Goal: Register for event/course

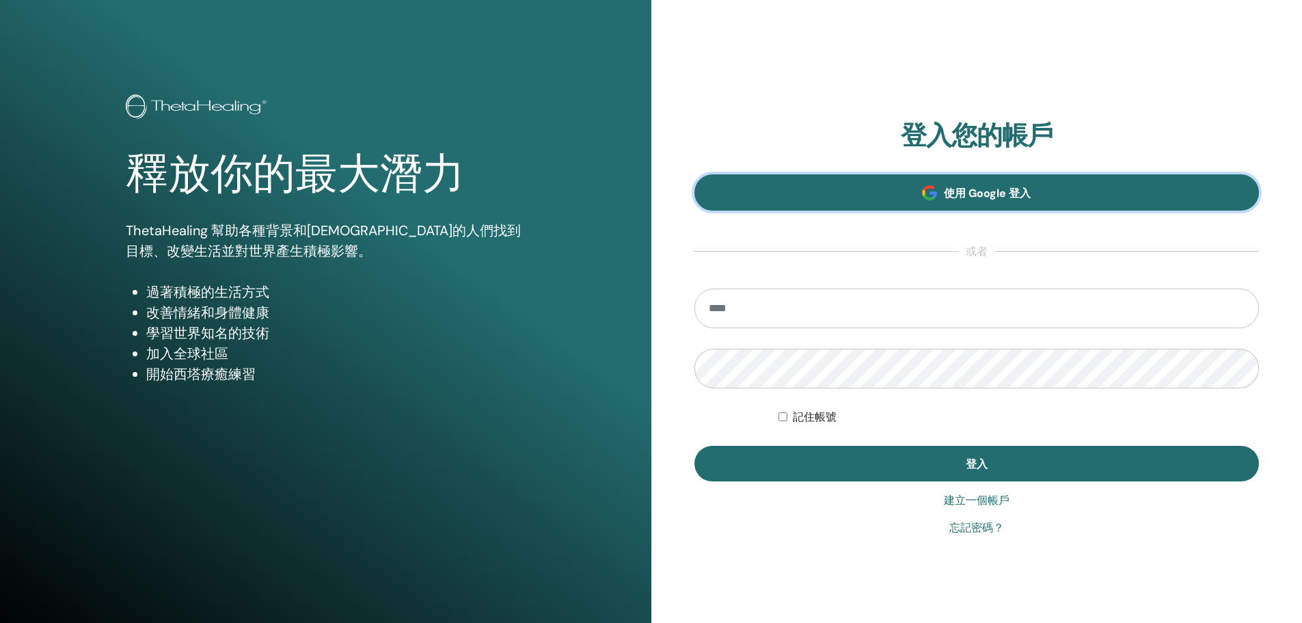
click at [967, 196] on font "使用 Google 登入" at bounding box center [987, 193] width 87 height 14
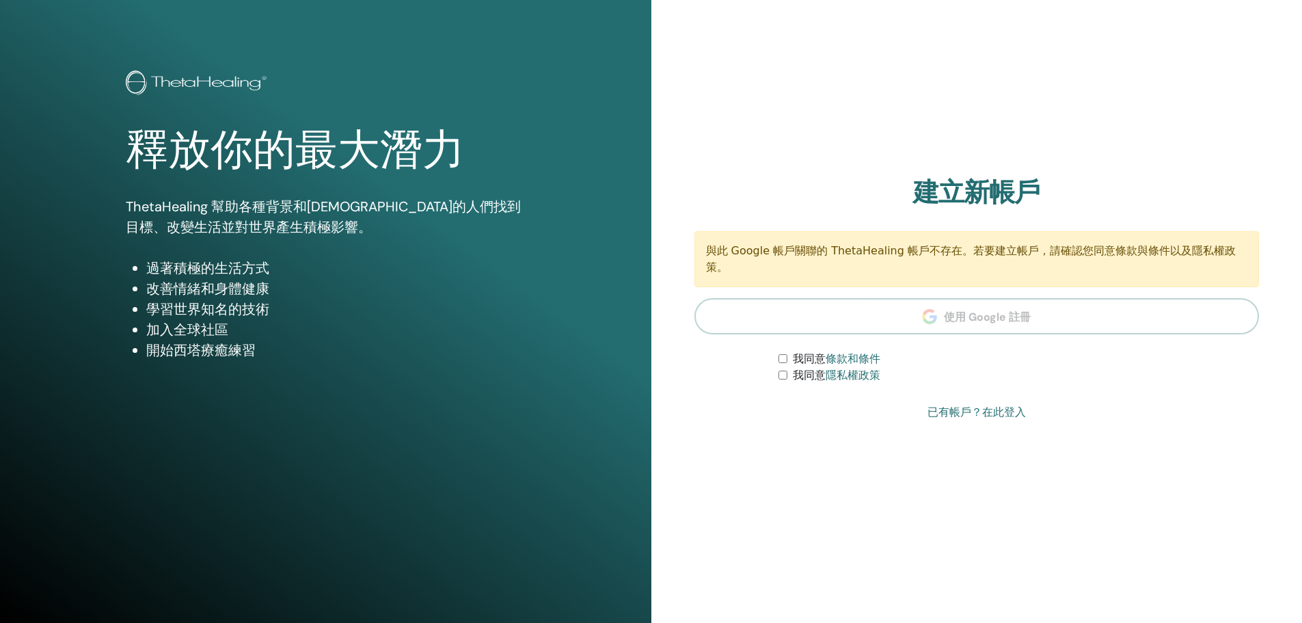
scroll to position [33, 0]
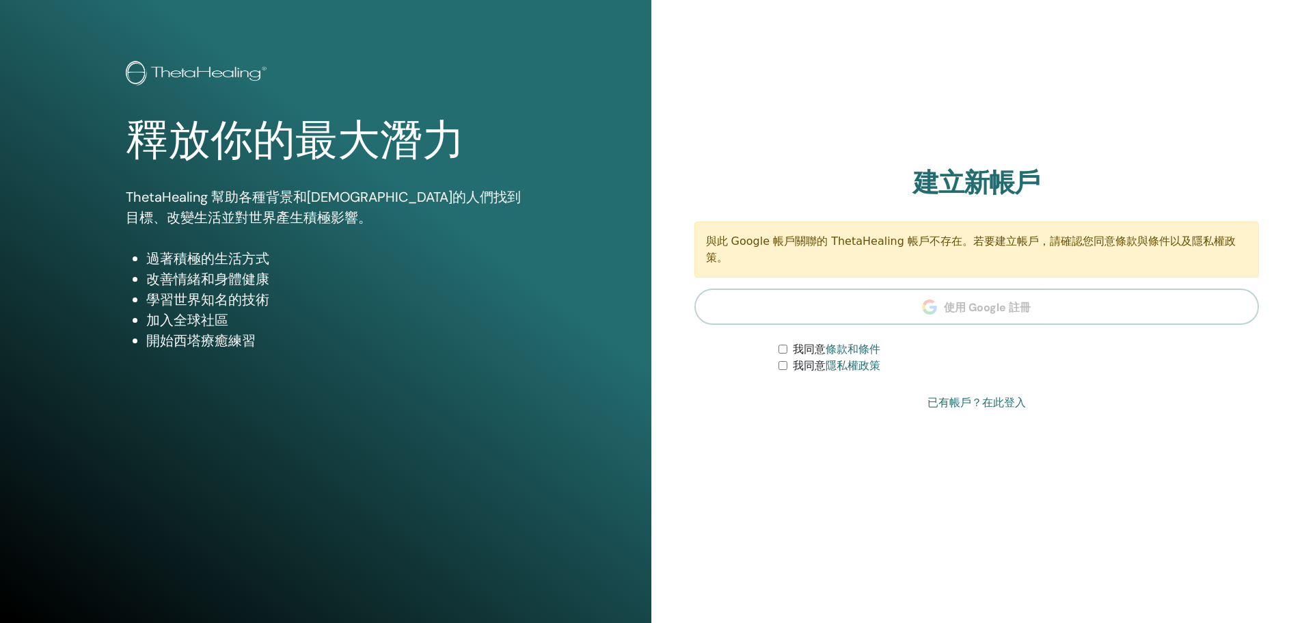
click at [952, 408] on font "已有帳戶？在此登入" at bounding box center [977, 402] width 98 height 13
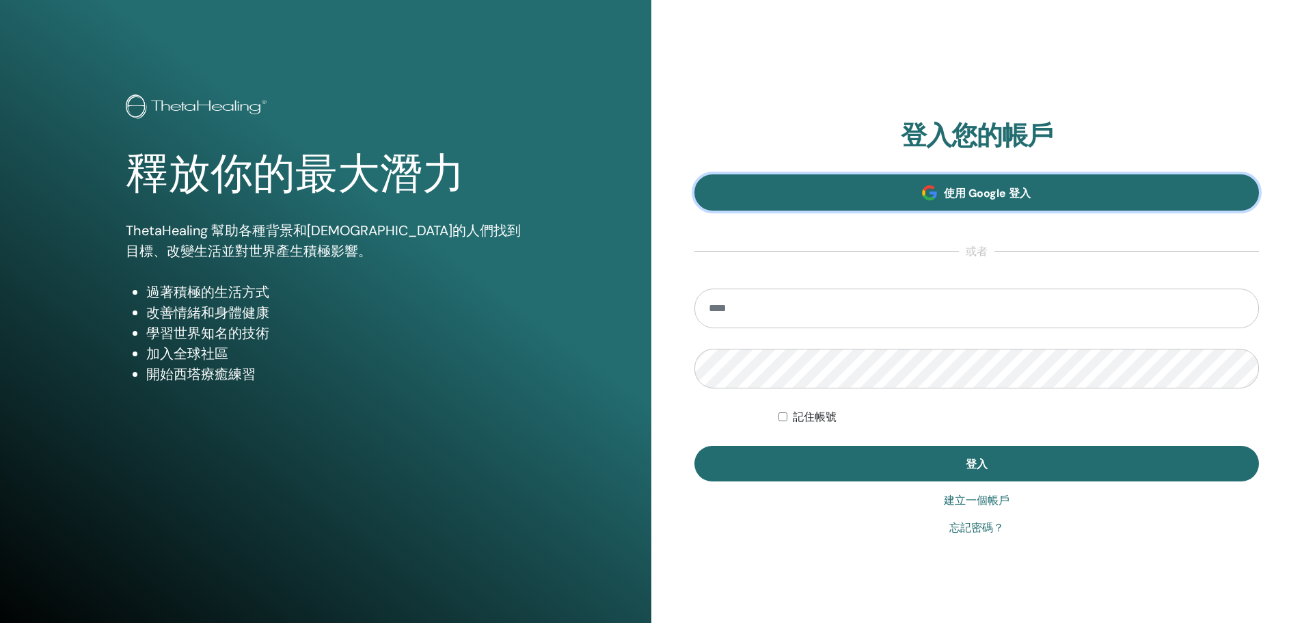
click at [959, 201] on link "使用 Google 登入" at bounding box center [977, 192] width 565 height 36
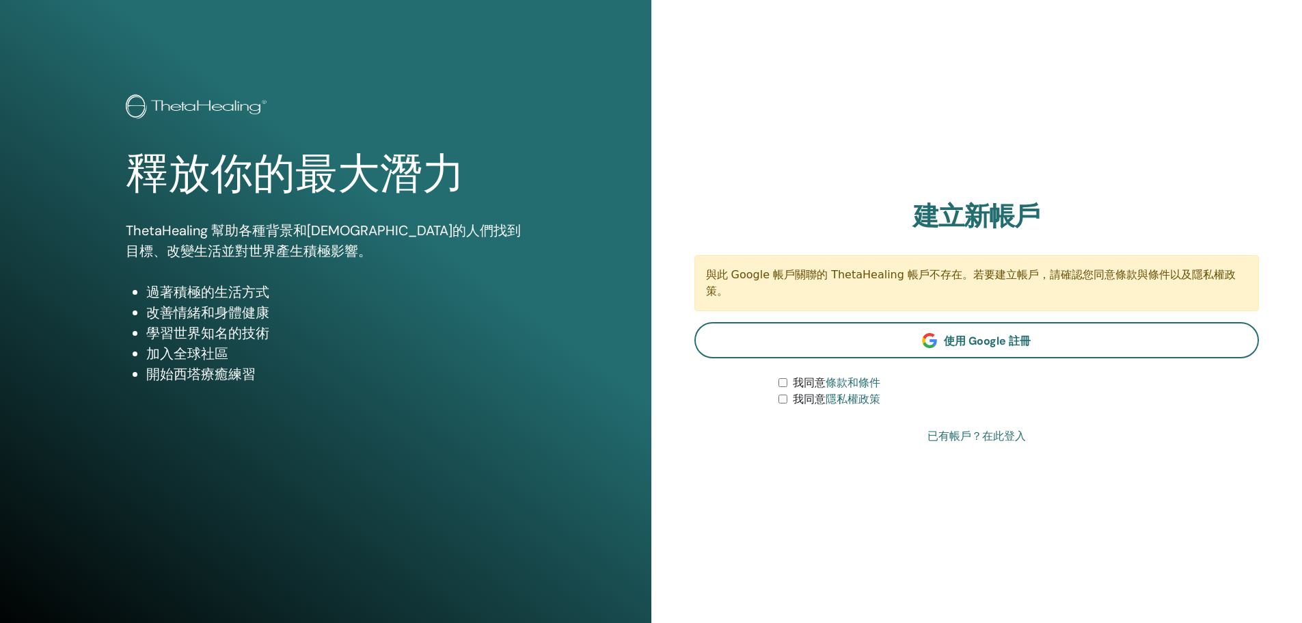
click at [962, 437] on font "已有帳戶？在此登入" at bounding box center [977, 435] width 98 height 13
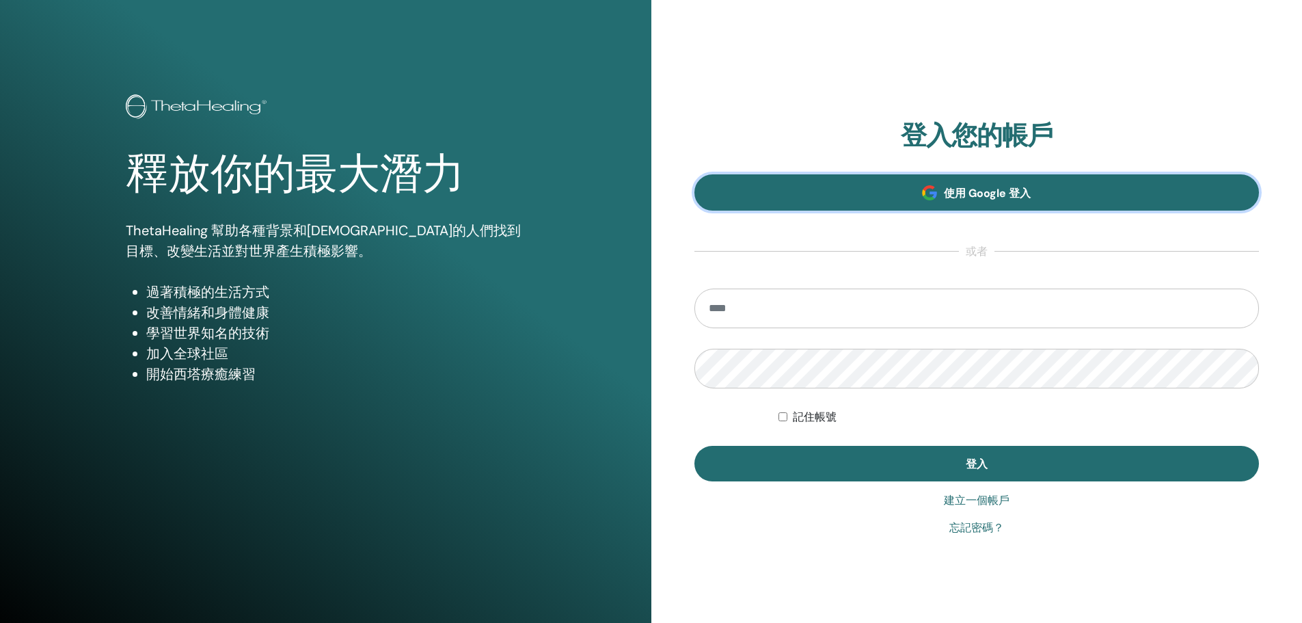
click at [1002, 176] on link "使用 Google 登入" at bounding box center [977, 192] width 565 height 36
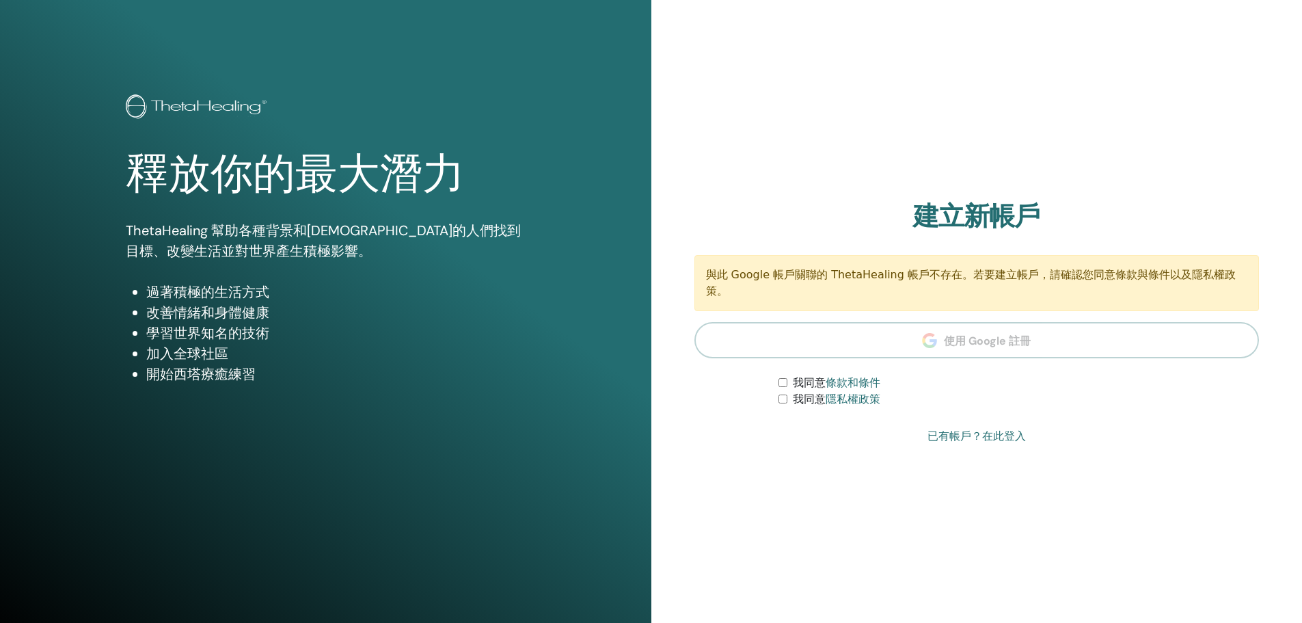
click at [967, 343] on section "建立新帳戶 與此 Google 帳戶關聯的 ThetaHealing 帳戶不存在。若要建立帳戶，請確認您同意條款與條件以及隱私權政策。 使用 Google 註…" at bounding box center [977, 304] width 565 height 207
click at [971, 436] on font "已有帳戶？在此登入" at bounding box center [977, 435] width 98 height 13
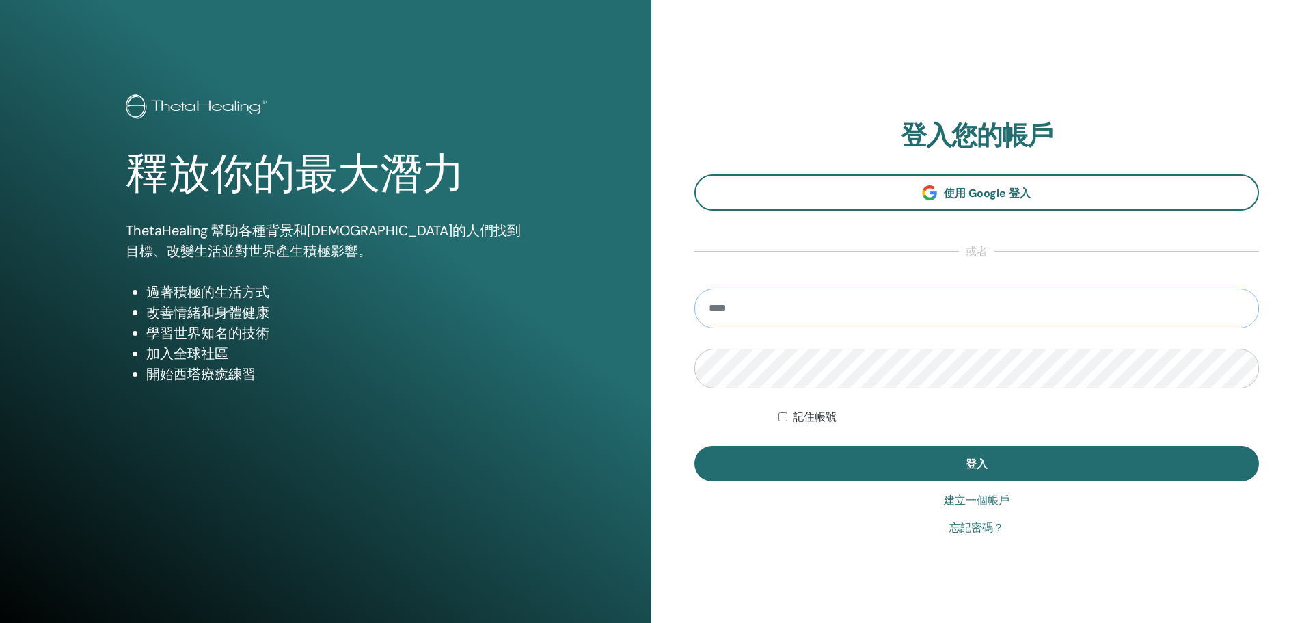
drag, startPoint x: 811, startPoint y: 312, endPoint x: 842, endPoint y: 315, distance: 30.9
click at [811, 312] on input "email" at bounding box center [977, 308] width 565 height 40
click at [805, 312] on input "email" at bounding box center [977, 308] width 565 height 40
type input "**********"
click at [695, 446] on button "登入" at bounding box center [977, 464] width 565 height 36
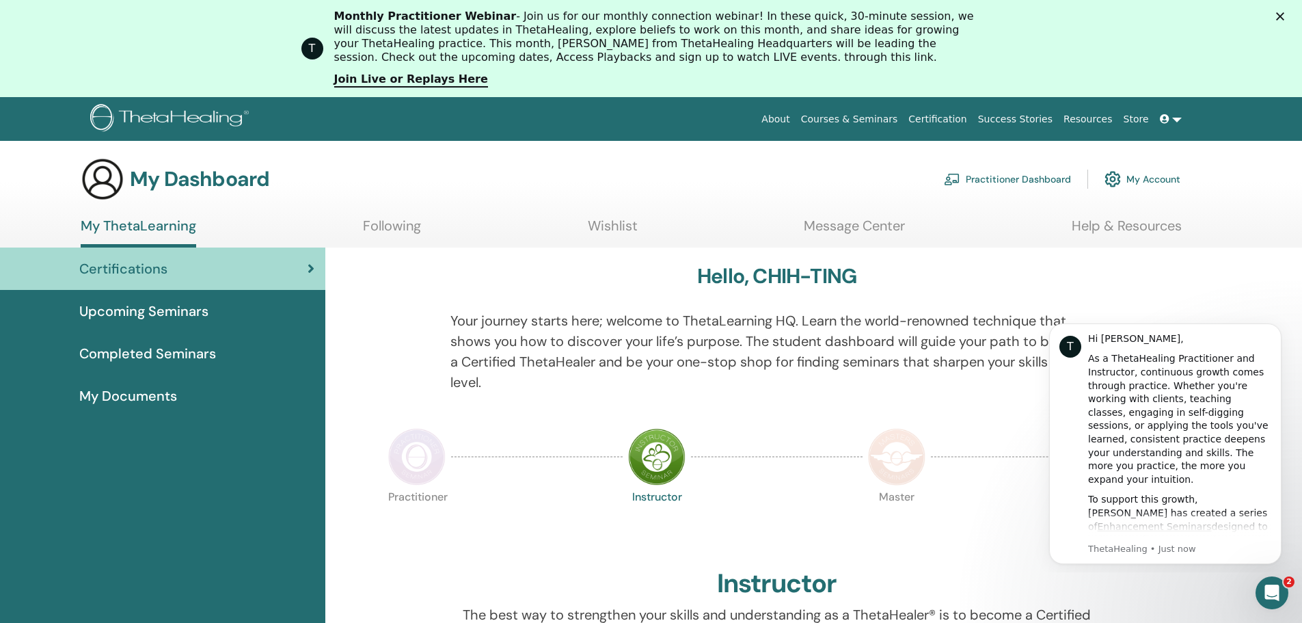
click at [842, 576] on div "Instructor" at bounding box center [778, 586] width 788 height 37
click at [1272, 594] on icon "Open Intercom Messenger" at bounding box center [1270, 591] width 23 height 23
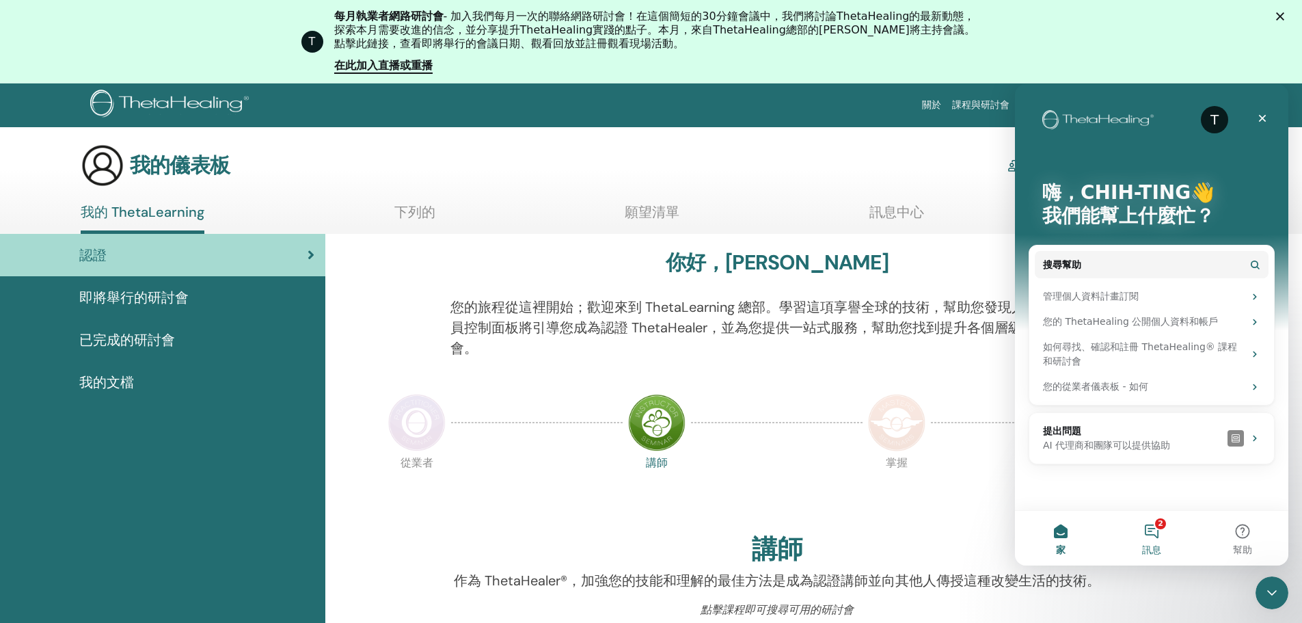
click at [1161, 531] on button "2 訊息" at bounding box center [1151, 538] width 91 height 55
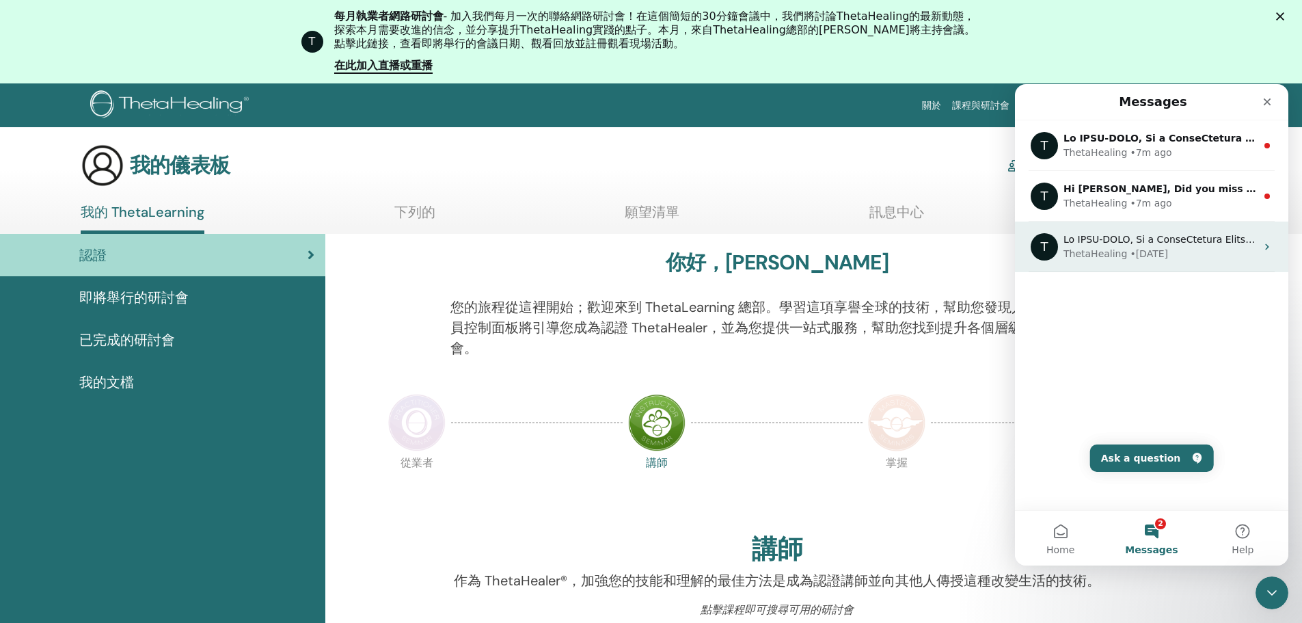
click at [1249, 248] on div "ThetaHealing • 111w ago" at bounding box center [1160, 254] width 193 height 14
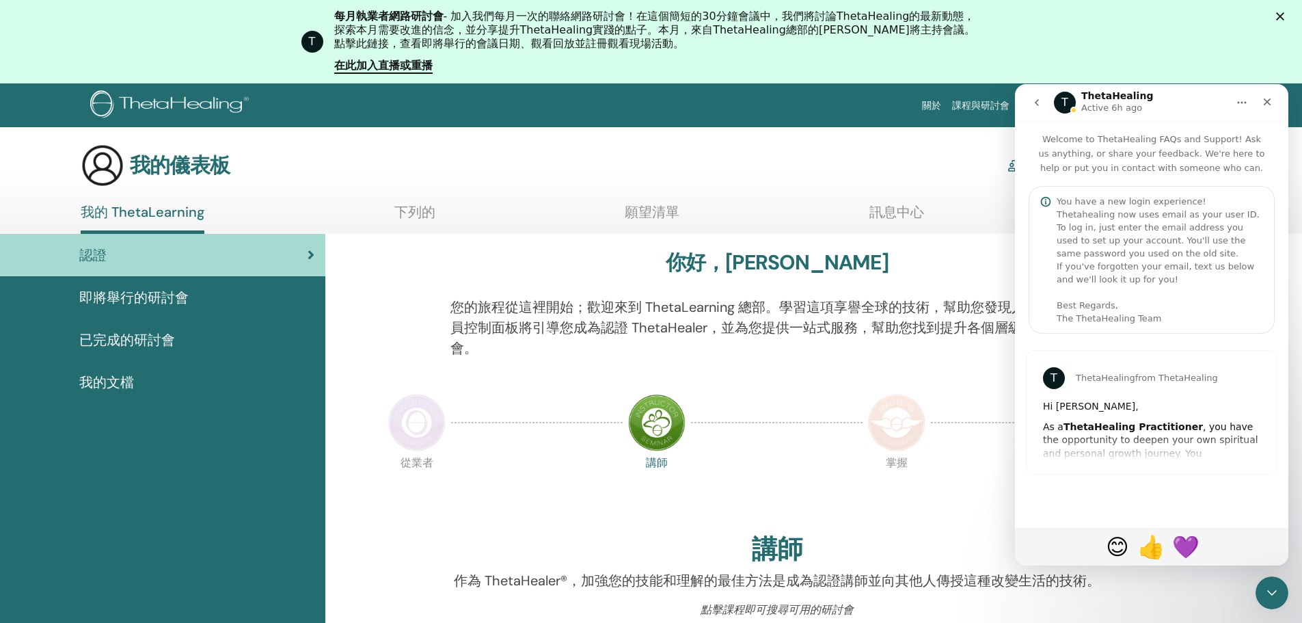
click at [1200, 354] on div "T ThetaHealing from ThetaHealing" at bounding box center [1152, 375] width 250 height 49
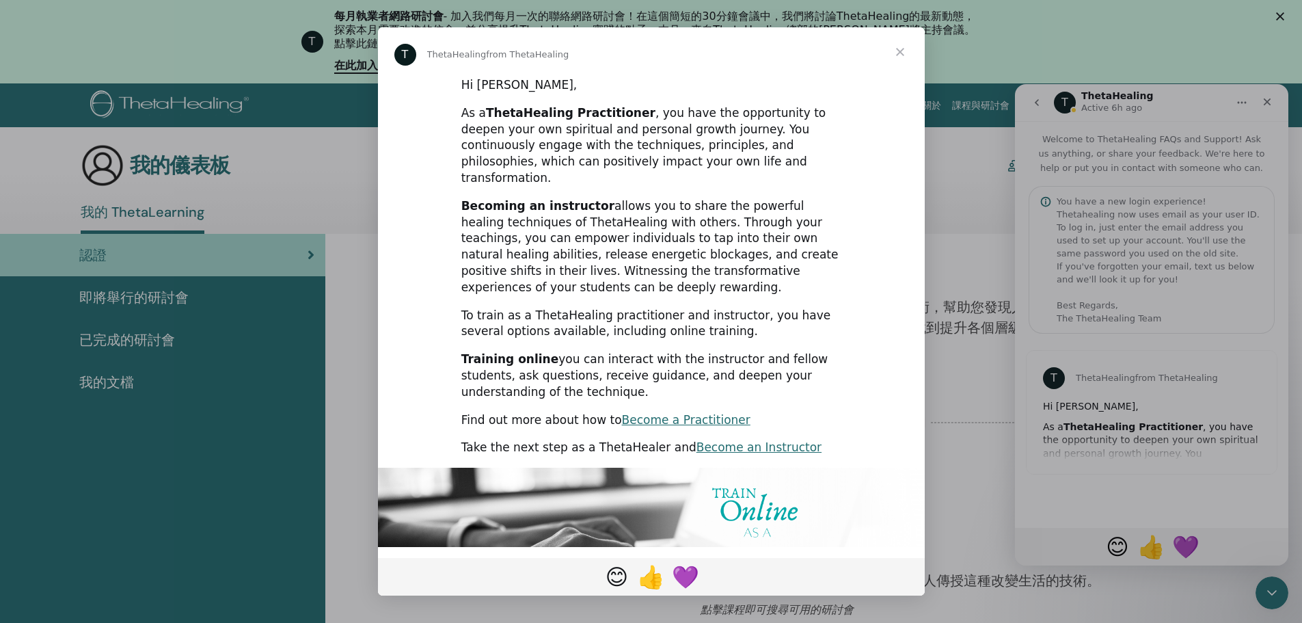
click at [1120, 267] on div "Intercom messenger" at bounding box center [651, 311] width 1302 height 623
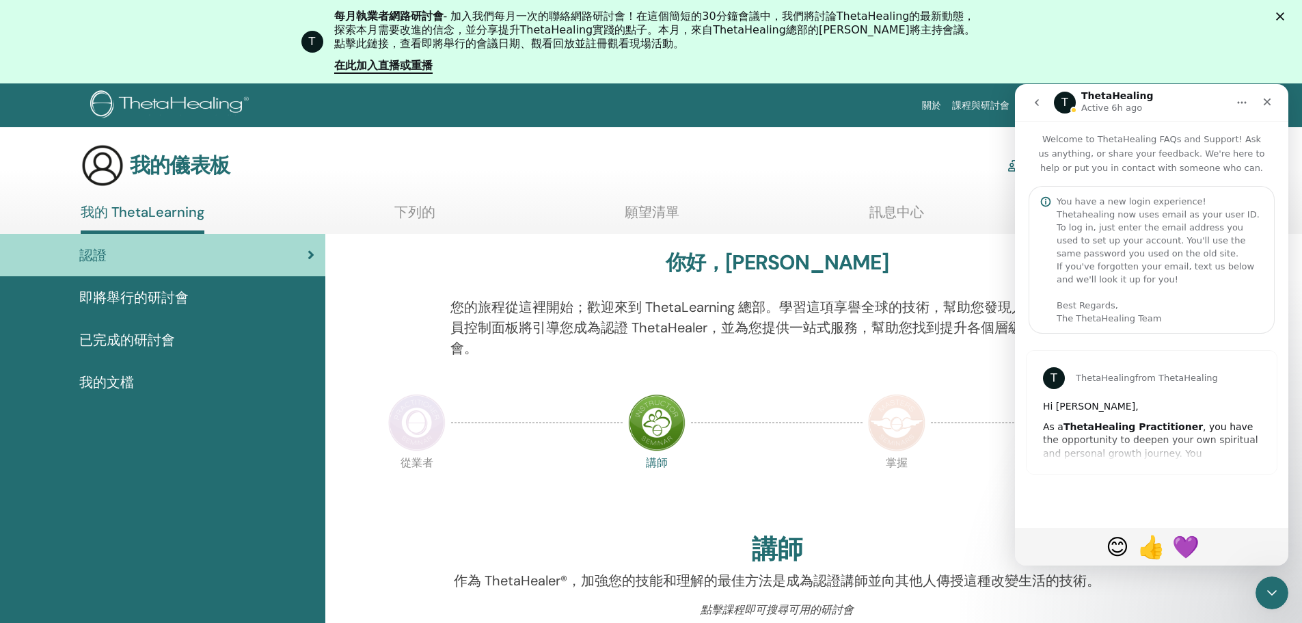
click at [1114, 268] on div "You have a new login experience! Thetahealing now uses email as your user ID. T…" at bounding box center [1160, 260] width 206 height 130
click at [1075, 202] on div "You have a new login experience! Thetahealing now uses email as your user ID. T…" at bounding box center [1160, 260] width 206 height 130
click at [1112, 163] on p "Welcome to ThetaHealing FAQs and Support! Ask us anything, or share your feedba…" at bounding box center [1151, 148] width 273 height 54
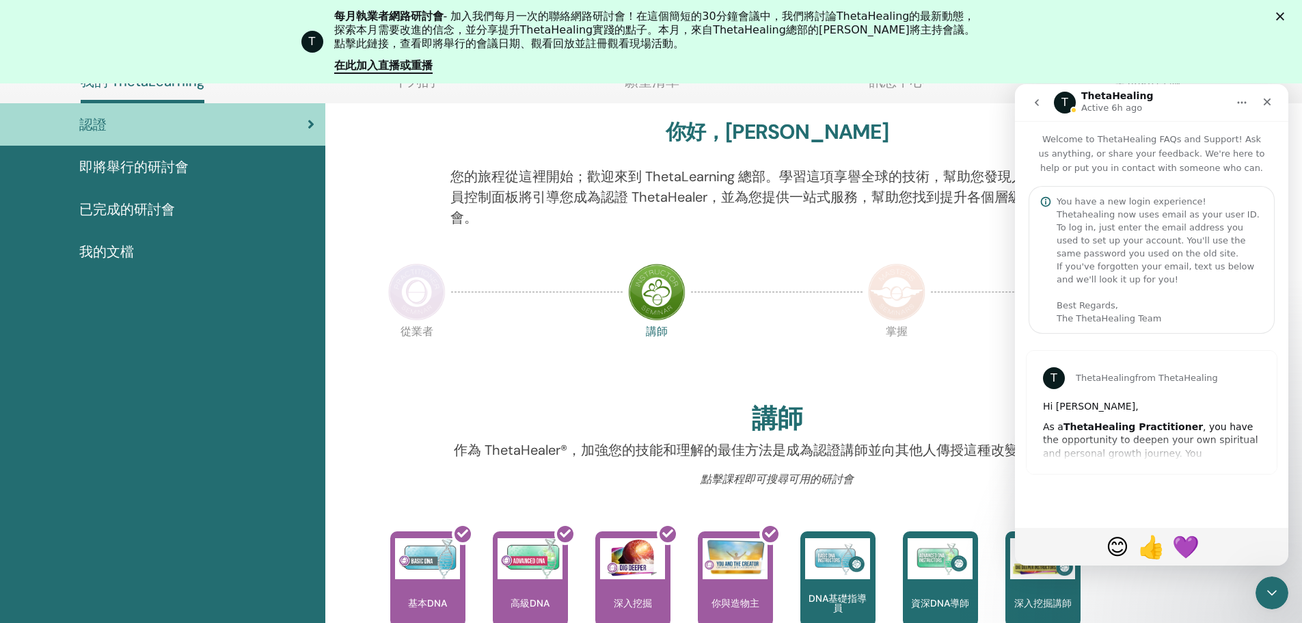
scroll to position [173, 0]
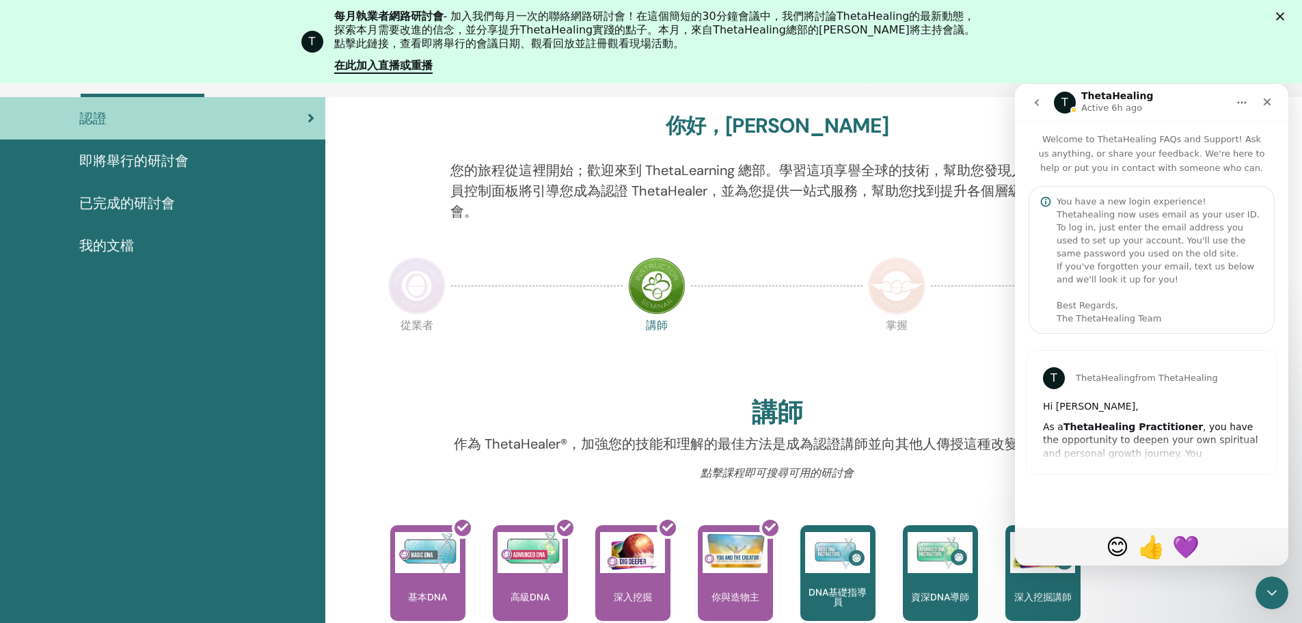
click at [1111, 433] on div "T ThetaHealing from ThetaHealing Hi CHIH-TING, As a ThetaHealing Practitioner ,…" at bounding box center [1152, 412] width 250 height 123
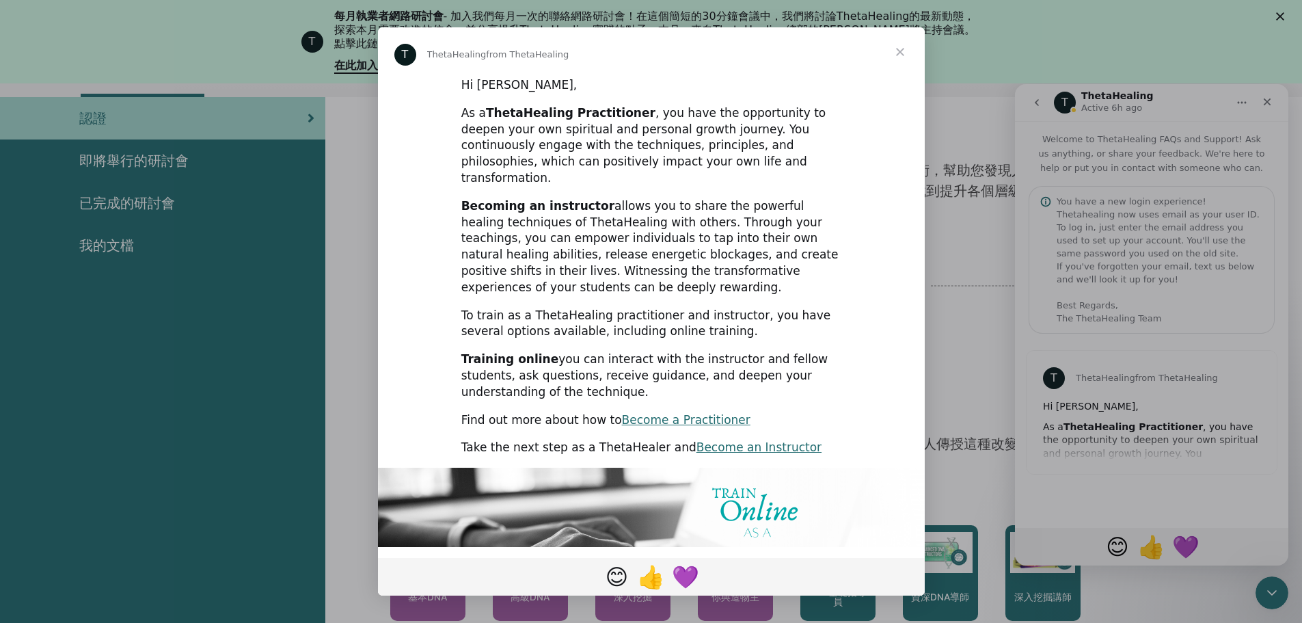
scroll to position [0, 0]
click at [626, 71] on div "T ThetaHealing from ThetaHealing" at bounding box center [651, 51] width 547 height 49
click at [626, 72] on div "T ThetaHealing from ThetaHealing" at bounding box center [651, 51] width 547 height 49
click at [623, 72] on div "T ThetaHealing from ThetaHealing" at bounding box center [651, 51] width 547 height 49
drag, startPoint x: 457, startPoint y: 81, endPoint x: 897, endPoint y: 11, distance: 445.9
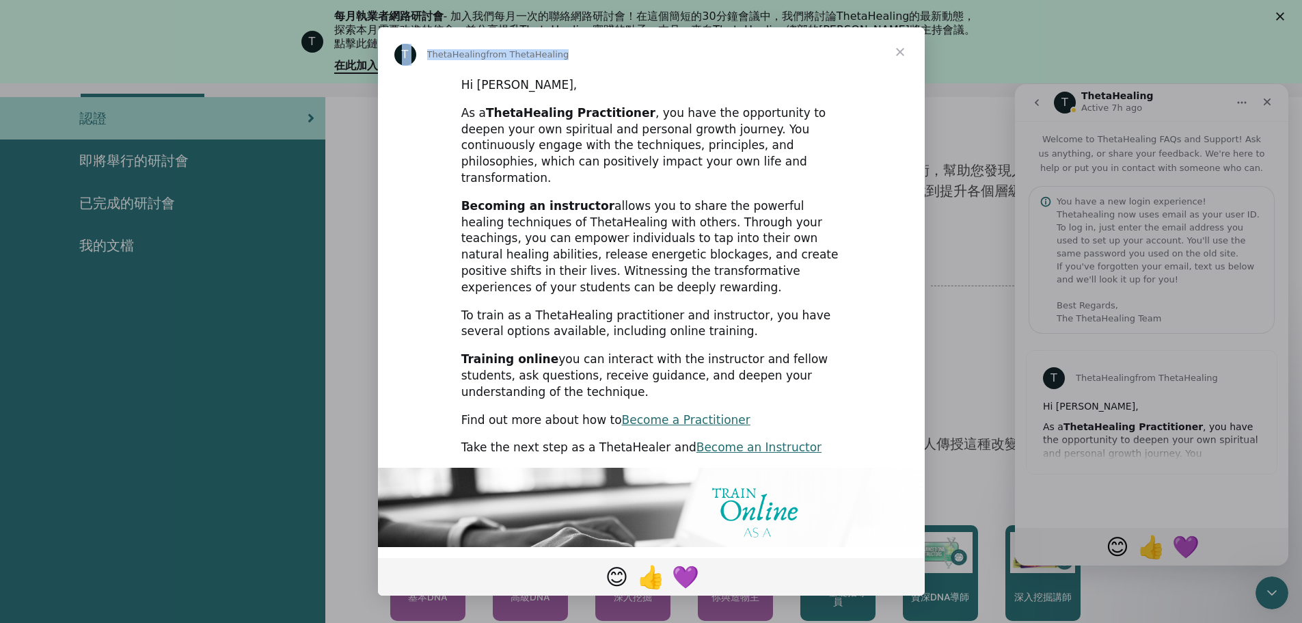
click at [894, 10] on div "T ThetaHealing from ThetaHealing Hi CHIH-TING, As a ThetaHealing Practitioner ,…" at bounding box center [651, 311] width 1302 height 623
click at [906, 49] on span "Close" at bounding box center [900, 51] width 49 height 49
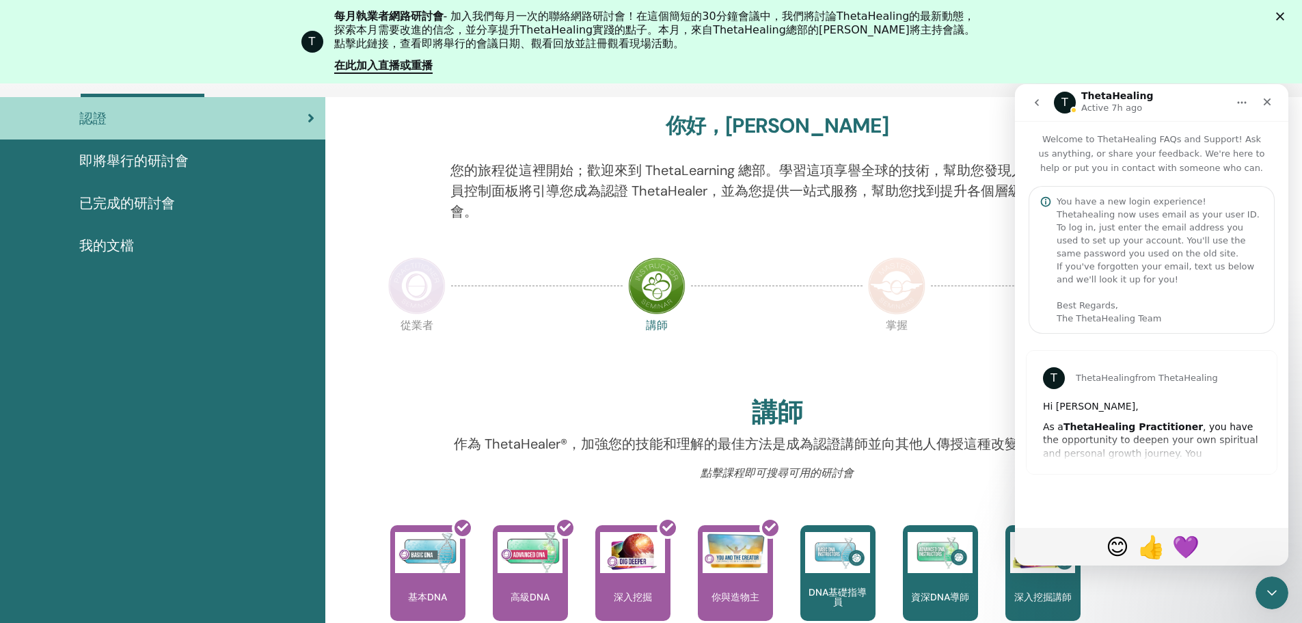
click at [129, 210] on font "已完成的研討會" at bounding box center [127, 203] width 96 height 18
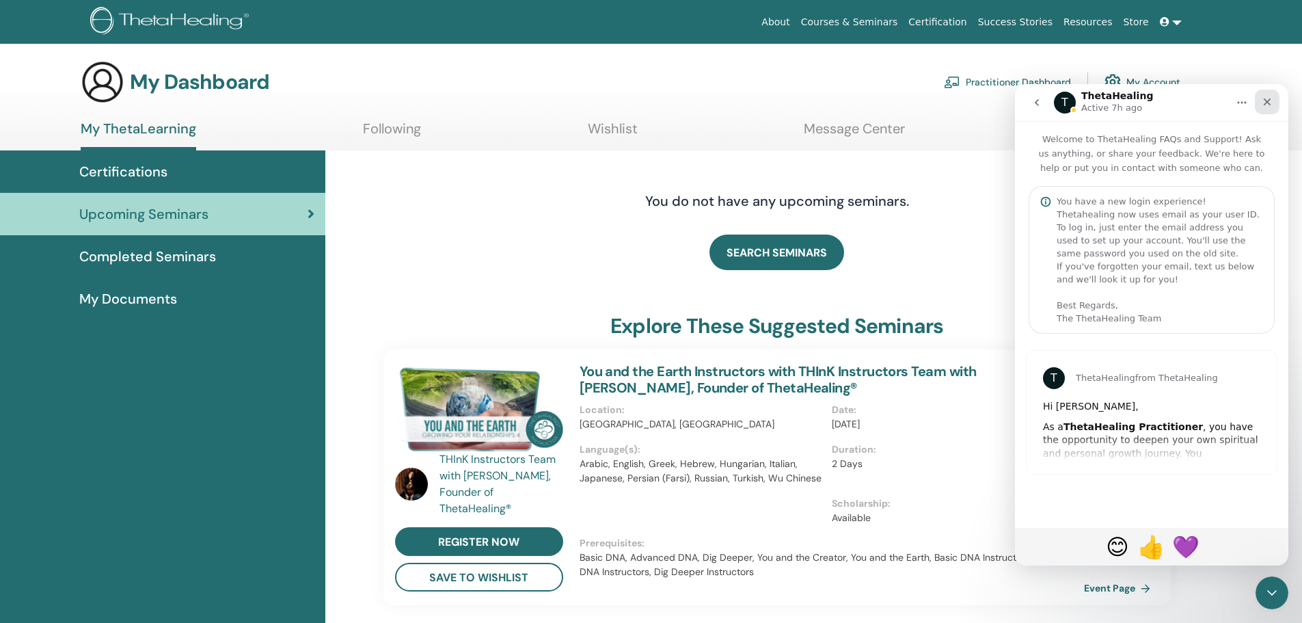
click at [1271, 104] on icon "Close" at bounding box center [1267, 101] width 11 height 11
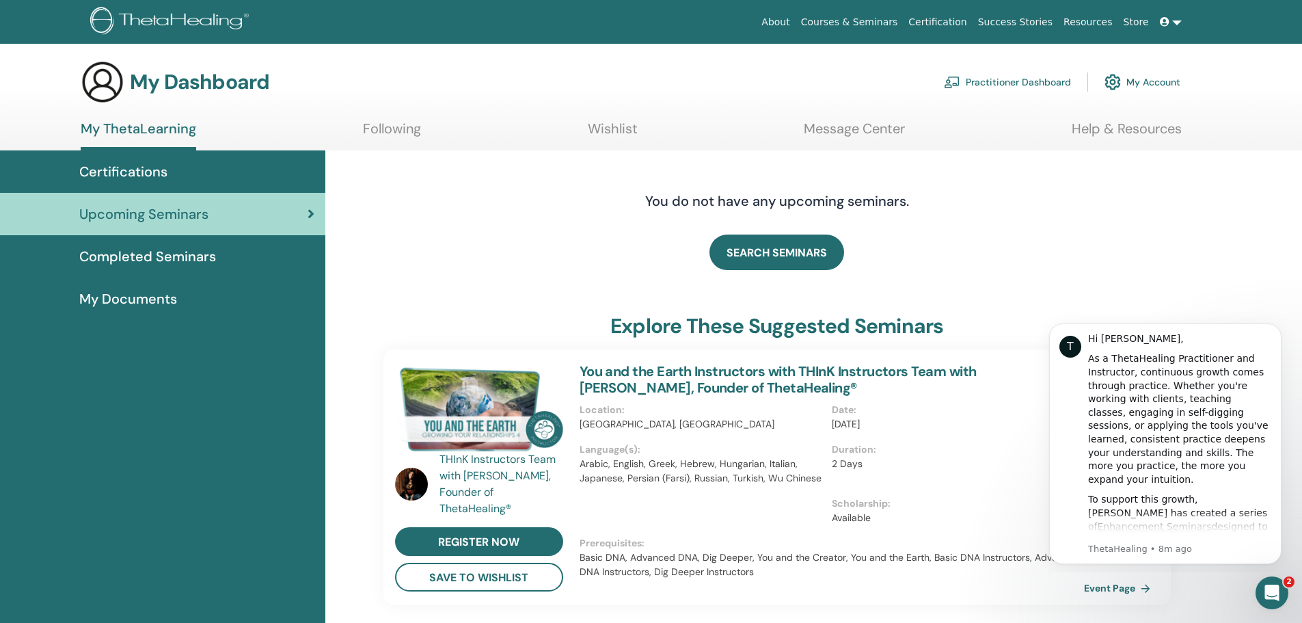
click at [120, 304] on span "My Documents" at bounding box center [128, 298] width 98 height 21
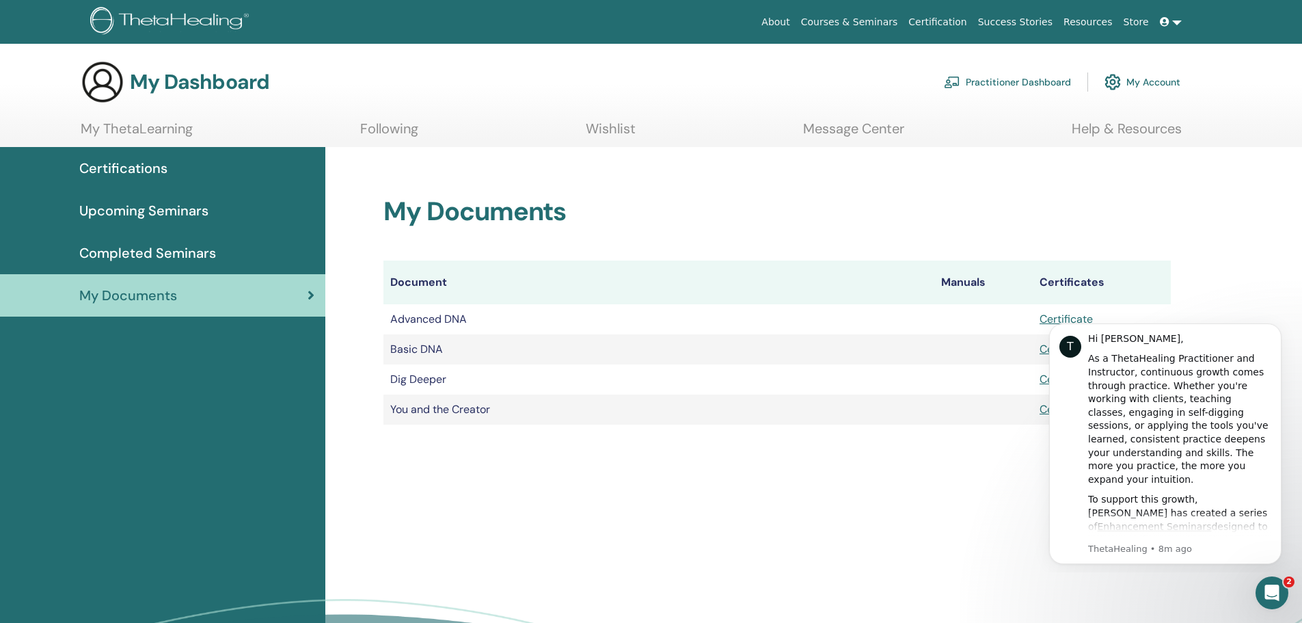
click at [859, 516] on div "My Documents Document Manuals Certificates Advanced DNA Certificate Basic DNA C…" at bounding box center [813, 441] width 977 height 589
click at [1274, 329] on icon "Dismiss notification" at bounding box center [1278, 327] width 8 height 8
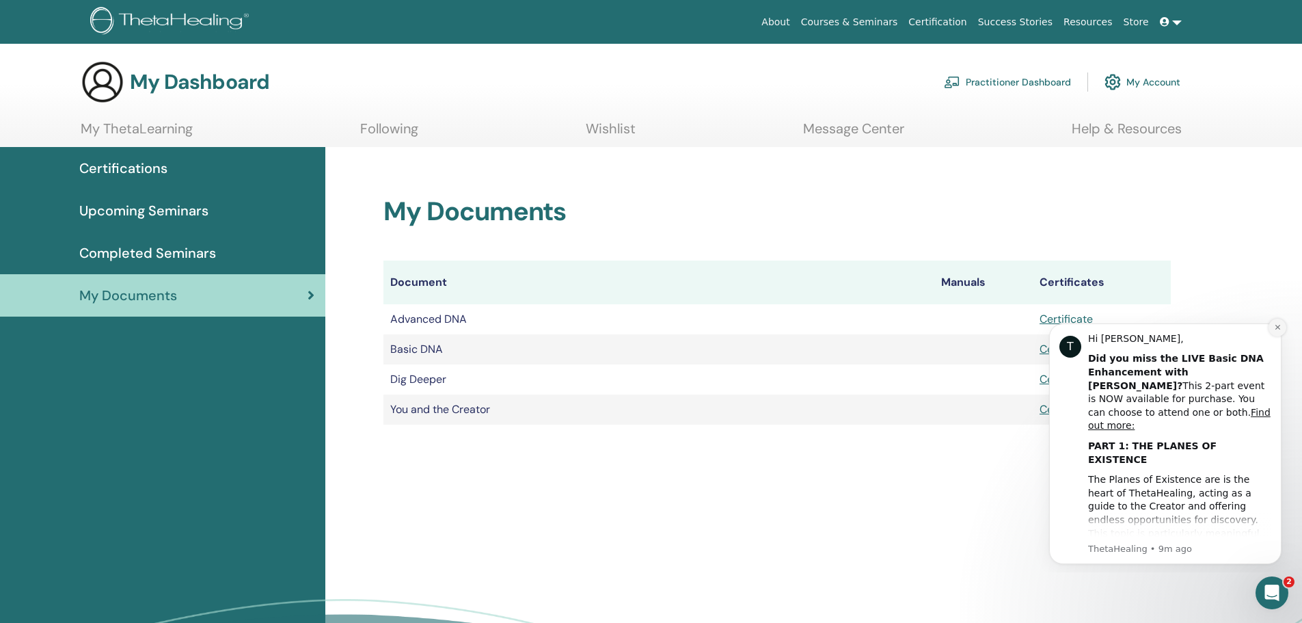
click at [1276, 326] on icon "Dismiss notification" at bounding box center [1277, 327] width 5 height 5
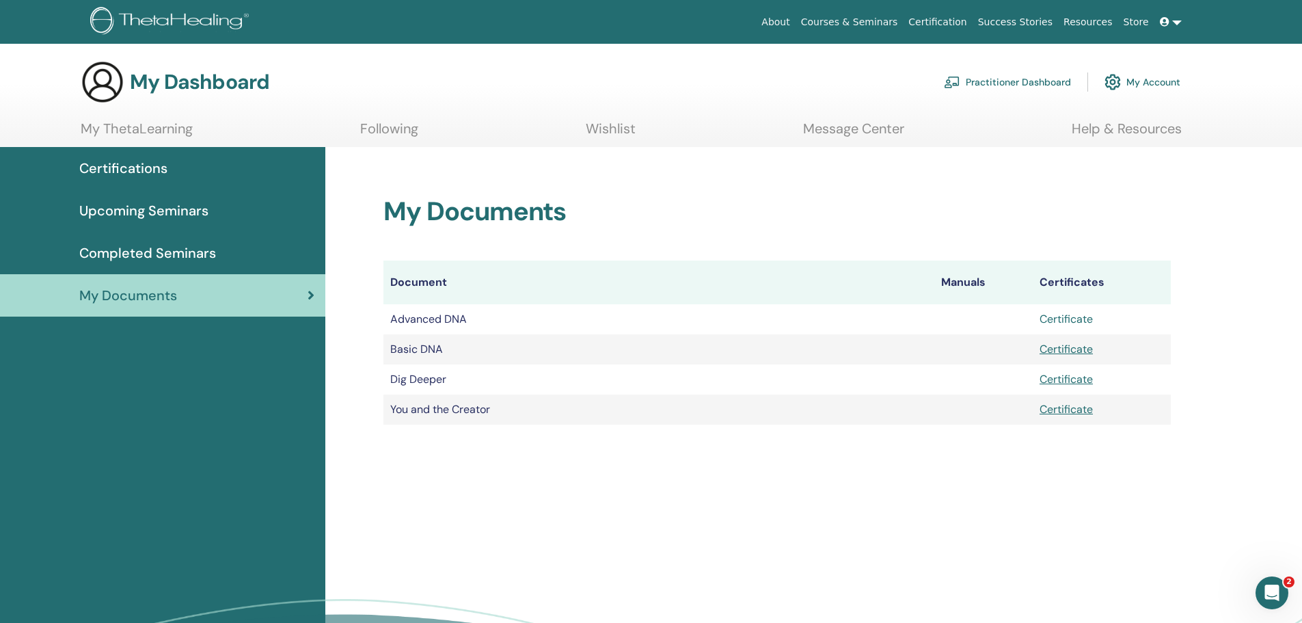
click at [1053, 319] on link "Certificate" at bounding box center [1066, 319] width 53 height 14
click at [1057, 407] on link "Certificate" at bounding box center [1066, 409] width 53 height 14
drag, startPoint x: 667, startPoint y: 497, endPoint x: 694, endPoint y: 491, distance: 28.0
click at [667, 497] on div "My Documents Document Manuals Certificates Advanced DNA Certificate Basic DNA C…" at bounding box center [813, 441] width 977 height 589
click at [897, 206] on h2 "My Documents" at bounding box center [778, 211] width 788 height 31
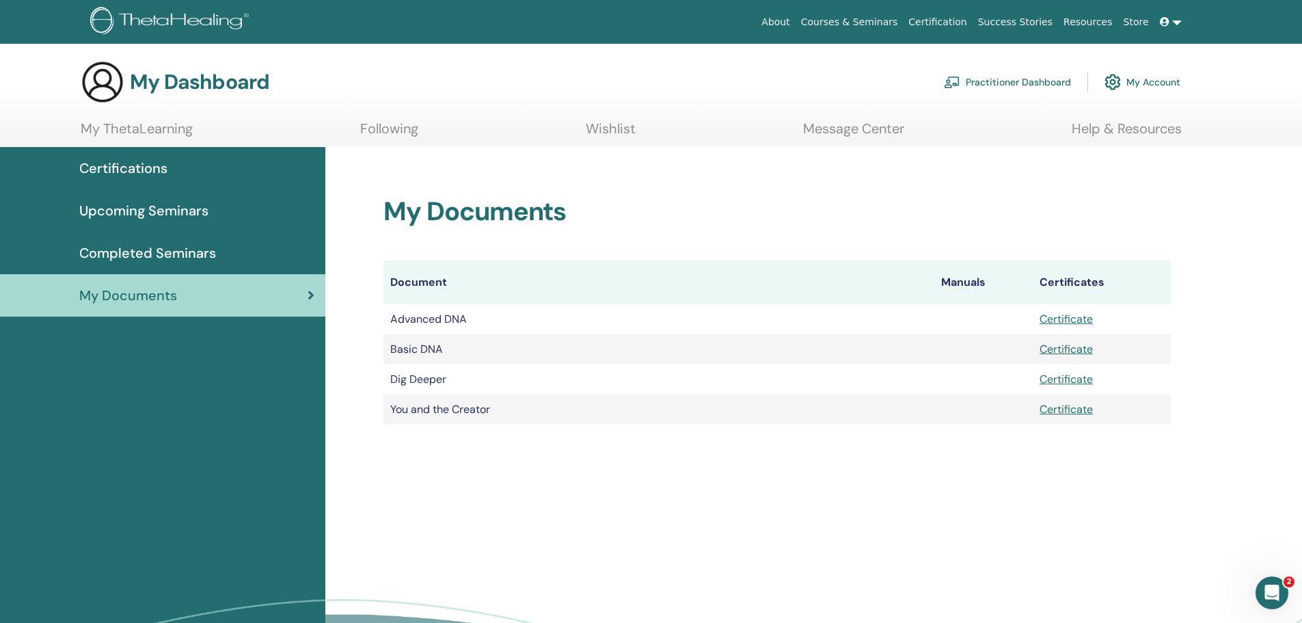
click at [1176, 25] on link at bounding box center [1171, 22] width 33 height 25
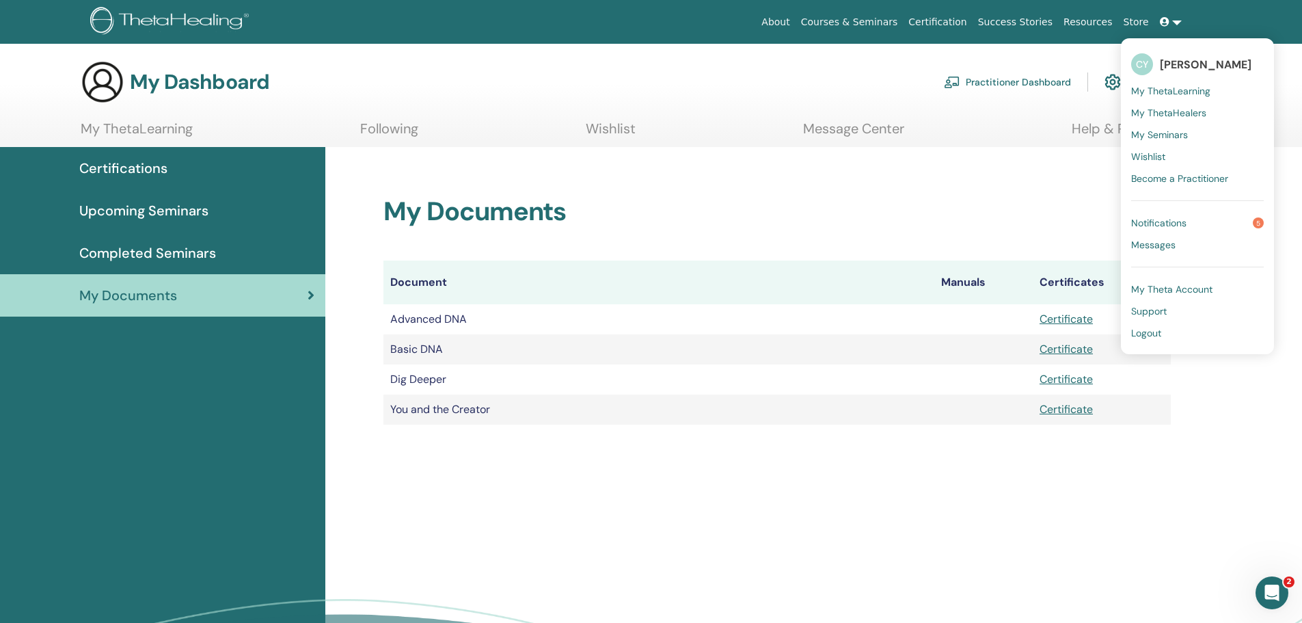
click at [1057, 539] on div "My Documents Document Manuals Certificates Advanced DNA Certificate Basic DNA C…" at bounding box center [813, 441] width 977 height 589
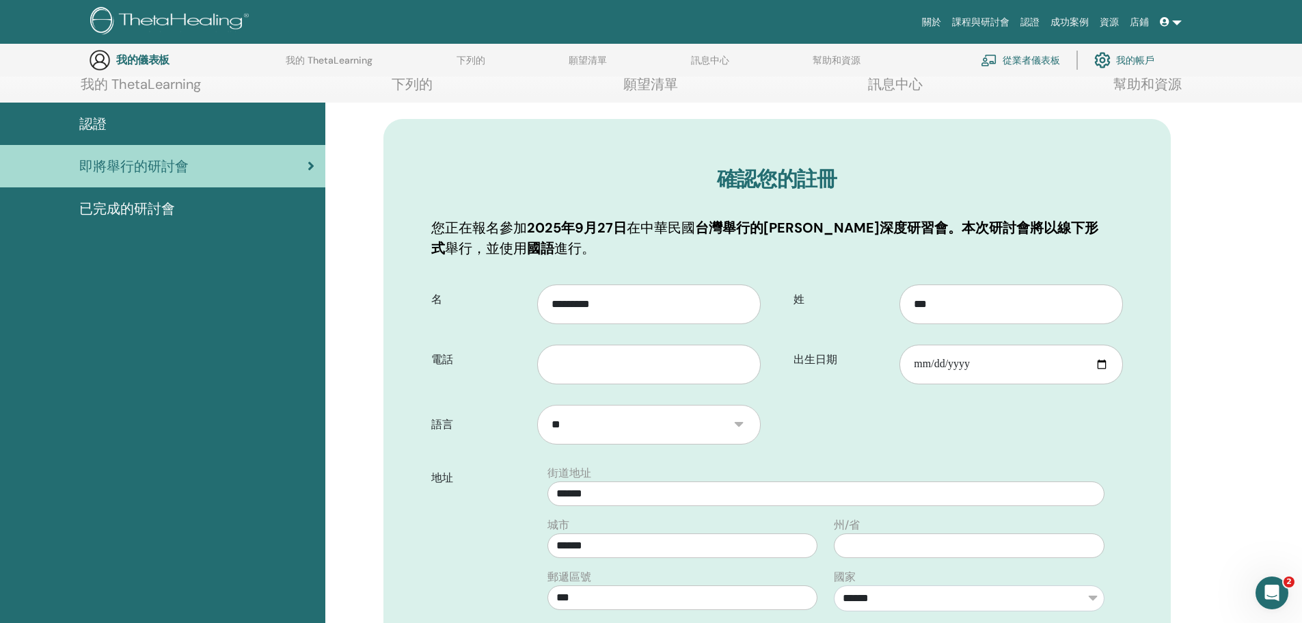
scroll to position [170, 0]
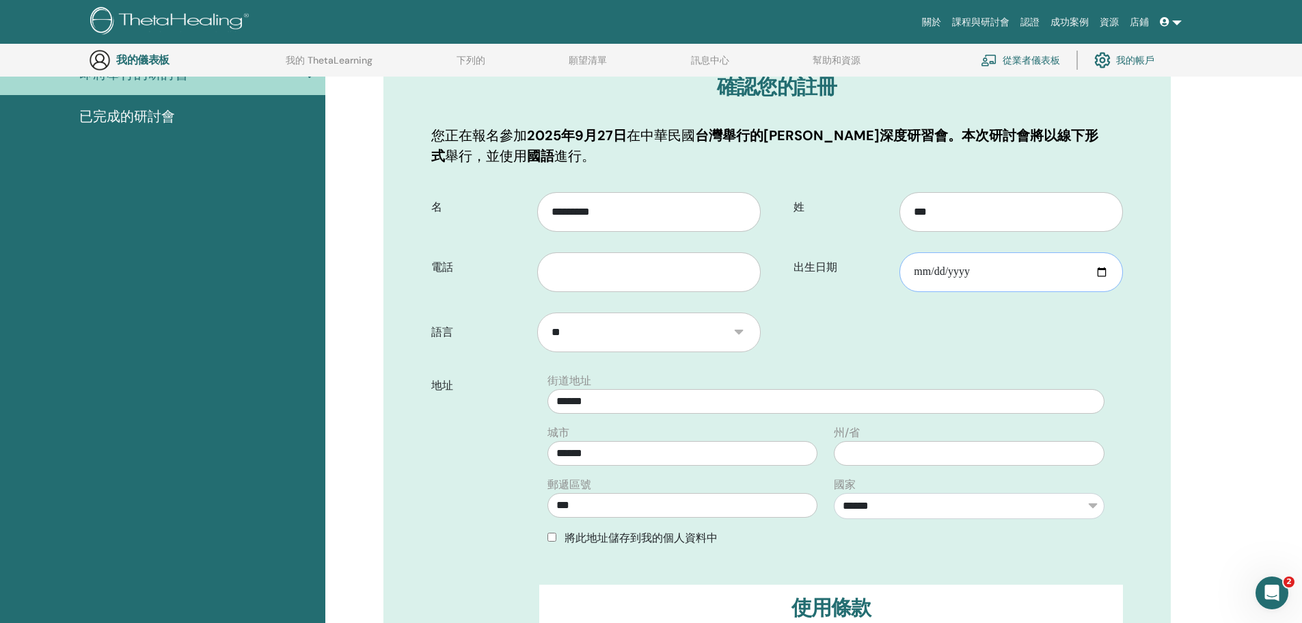
click at [1101, 271] on input "出生日期" at bounding box center [1011, 272] width 223 height 40
type input "**********"
click at [563, 265] on input "text" at bounding box center [648, 272] width 223 height 40
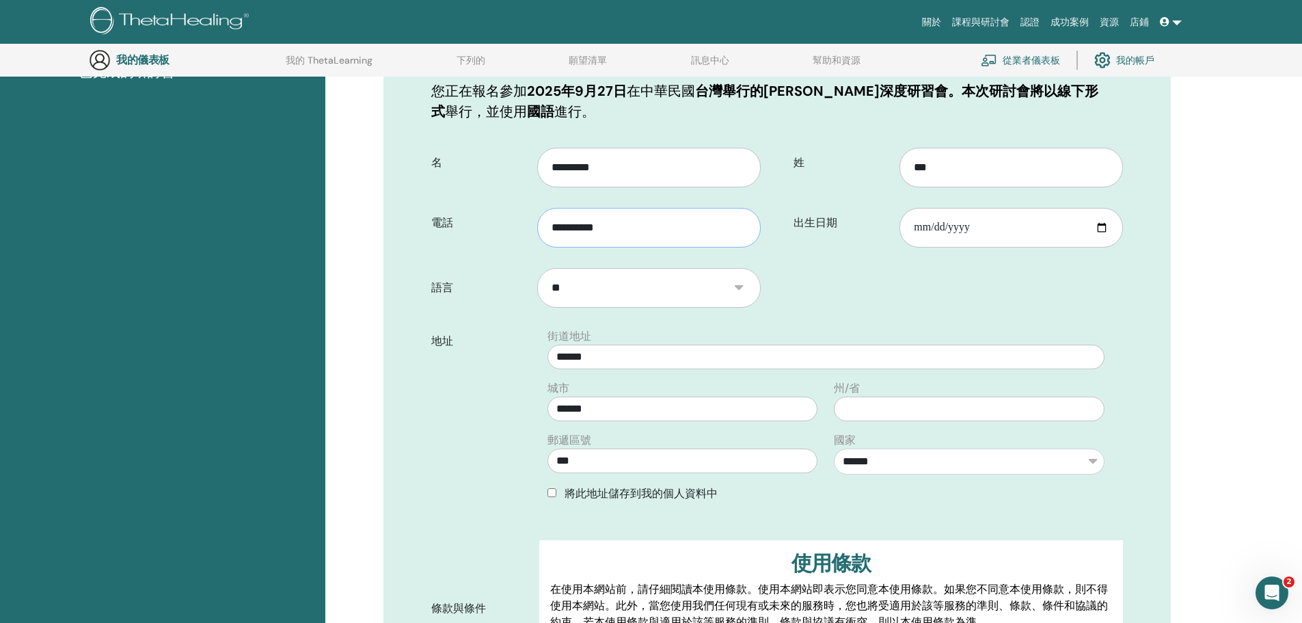
scroll to position [238, 0]
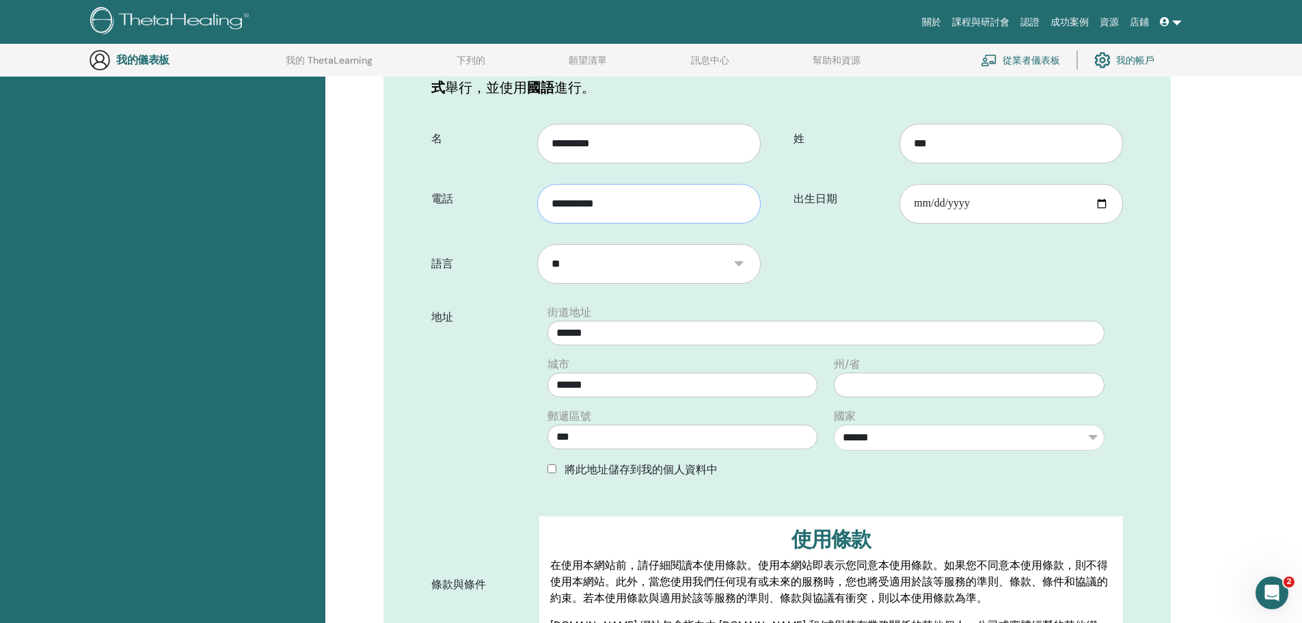
type input "**********"
click at [722, 262] on select "**" at bounding box center [648, 264] width 223 height 40
click at [718, 264] on select "**" at bounding box center [648, 264] width 223 height 40
drag, startPoint x: 582, startPoint y: 438, endPoint x: 528, endPoint y: 434, distance: 54.8
click at [528, 435] on div "地址 街道地址 ****** 城市 ****** 郵遞區號 *** 州/省 國家 ** *** *** ** *** ** ** ** *** ** *** …" at bounding box center [777, 396] width 712 height 185
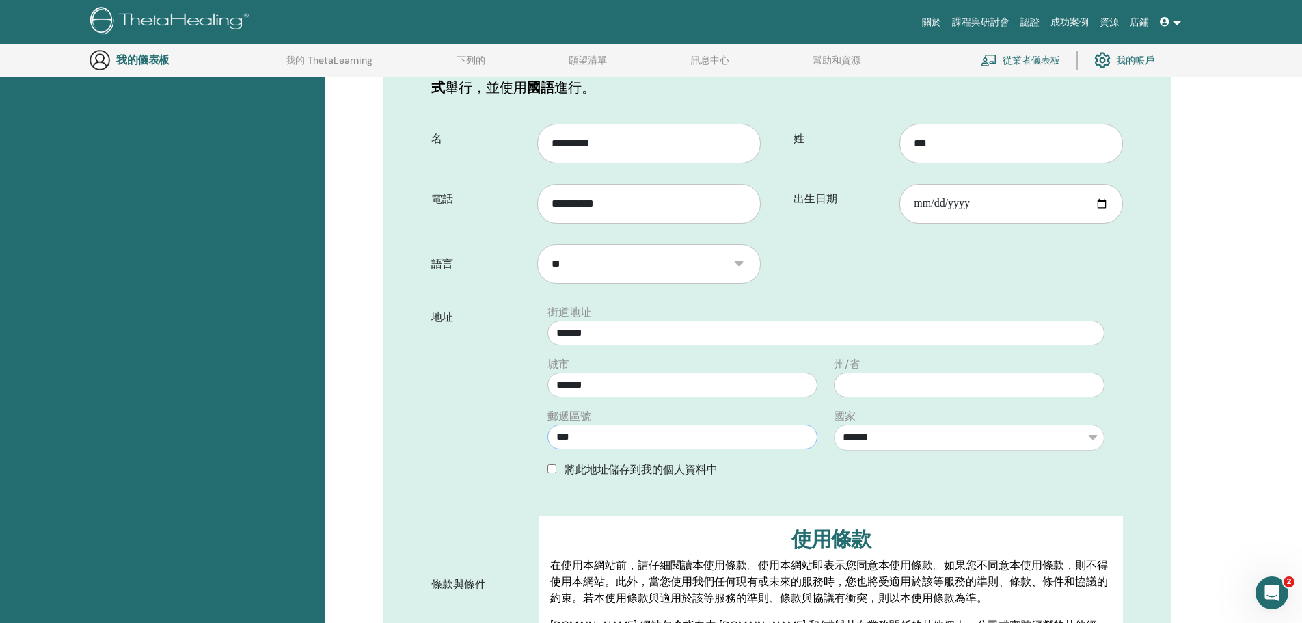
type input "***"
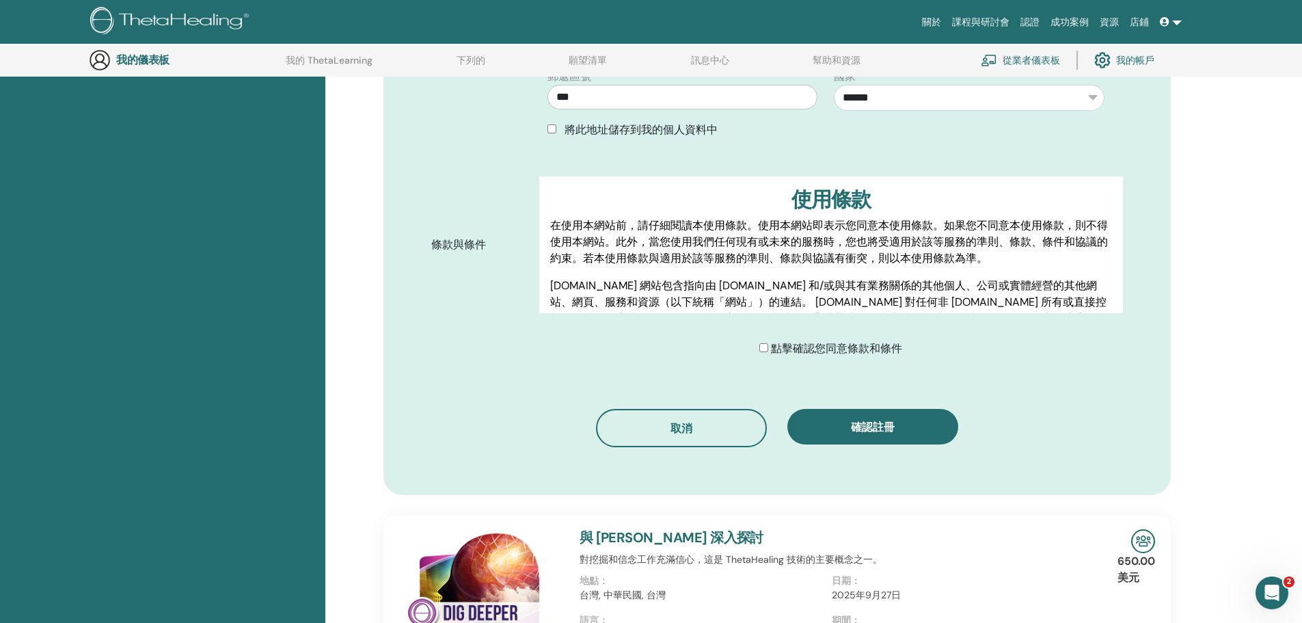
scroll to position [580, 0]
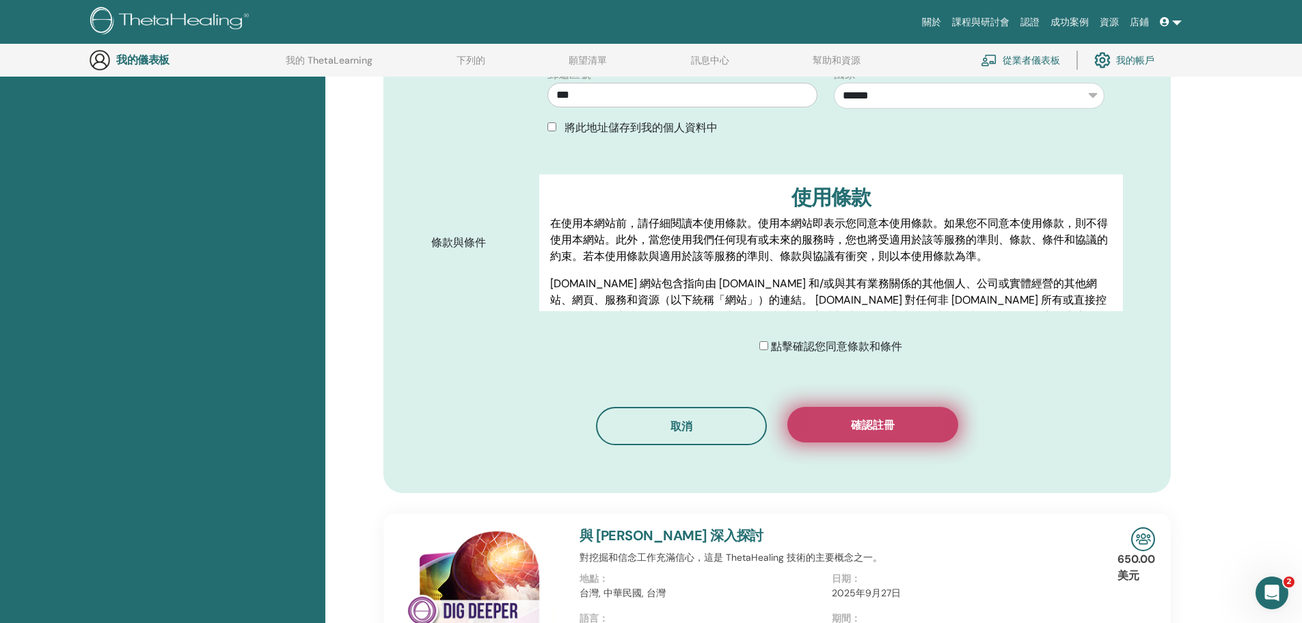
click at [868, 435] on button "確認註冊" at bounding box center [873, 425] width 171 height 36
